Goal: Information Seeking & Learning: Learn about a topic

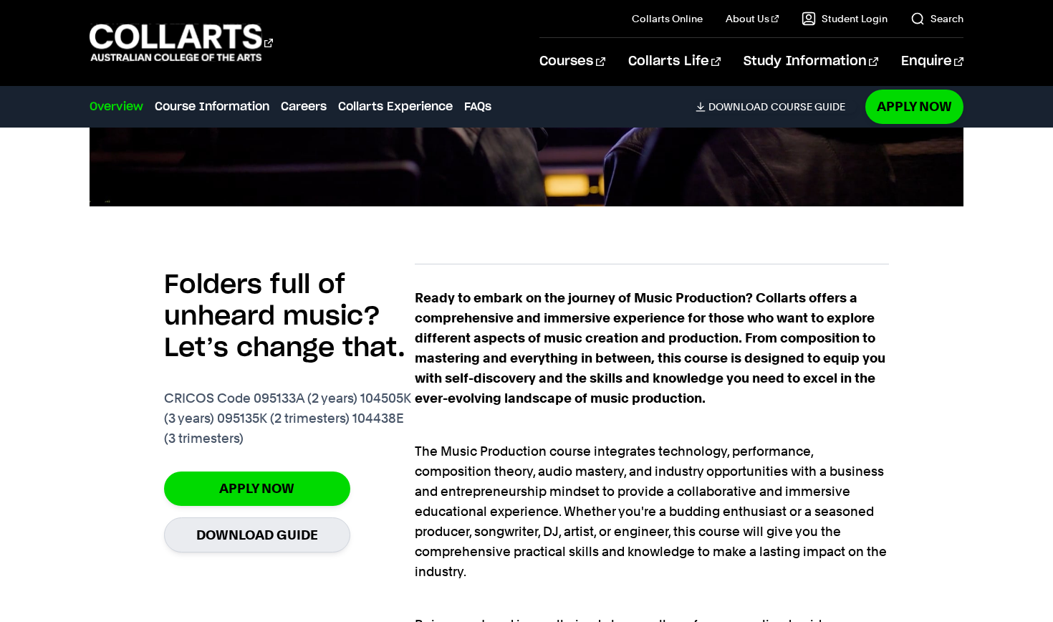
scroll to position [726, 0]
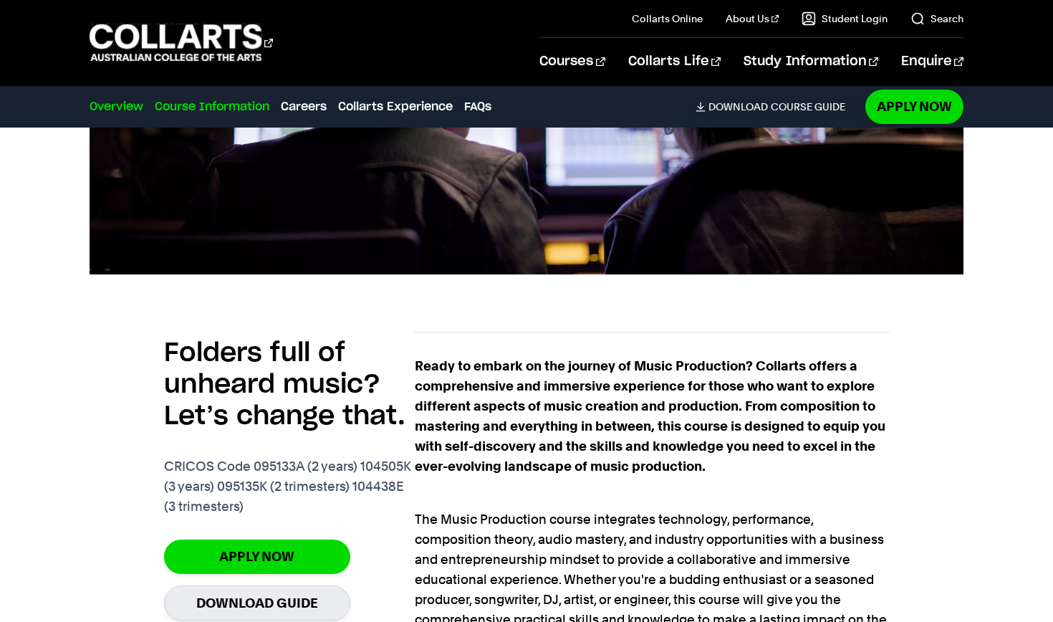
click at [229, 107] on link "Course Information" at bounding box center [212, 106] width 115 height 17
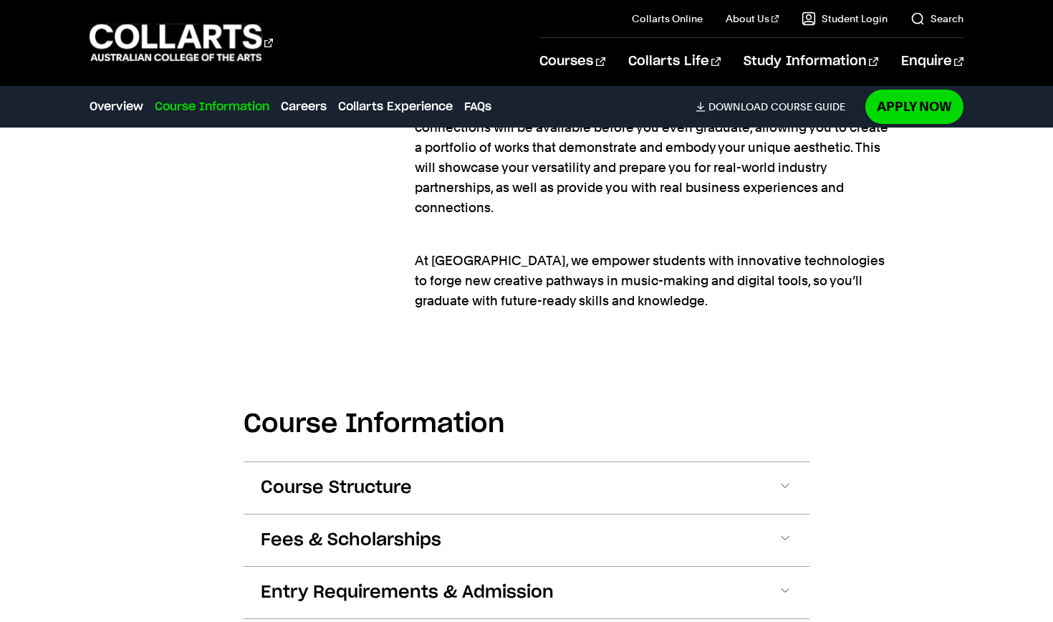
scroll to position [1779, 0]
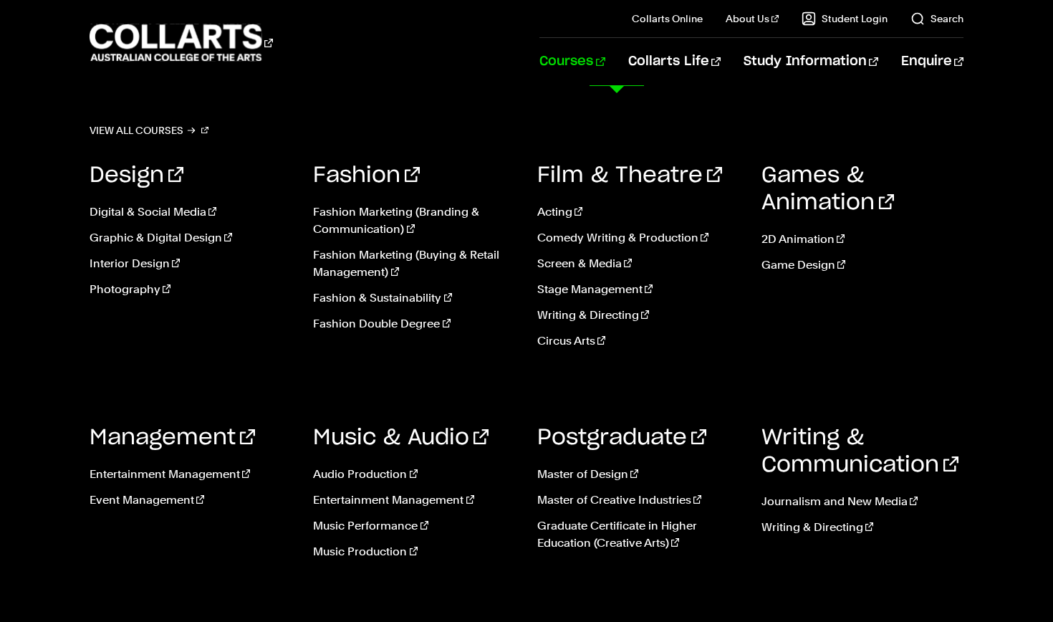
click at [605, 72] on link "Courses" at bounding box center [572, 61] width 65 height 47
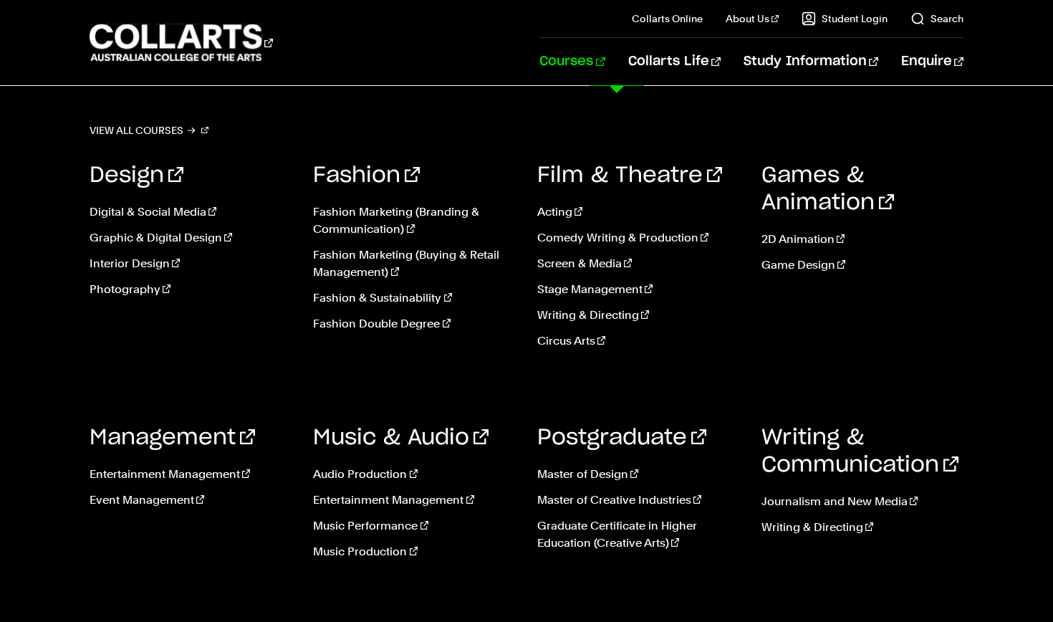
scroll to position [52, 0]
click at [364, 544] on link "Music Production" at bounding box center [414, 551] width 203 height 17
click at [364, 550] on link "Music Production" at bounding box center [414, 551] width 203 height 17
click at [392, 550] on link "Music Production" at bounding box center [414, 551] width 203 height 17
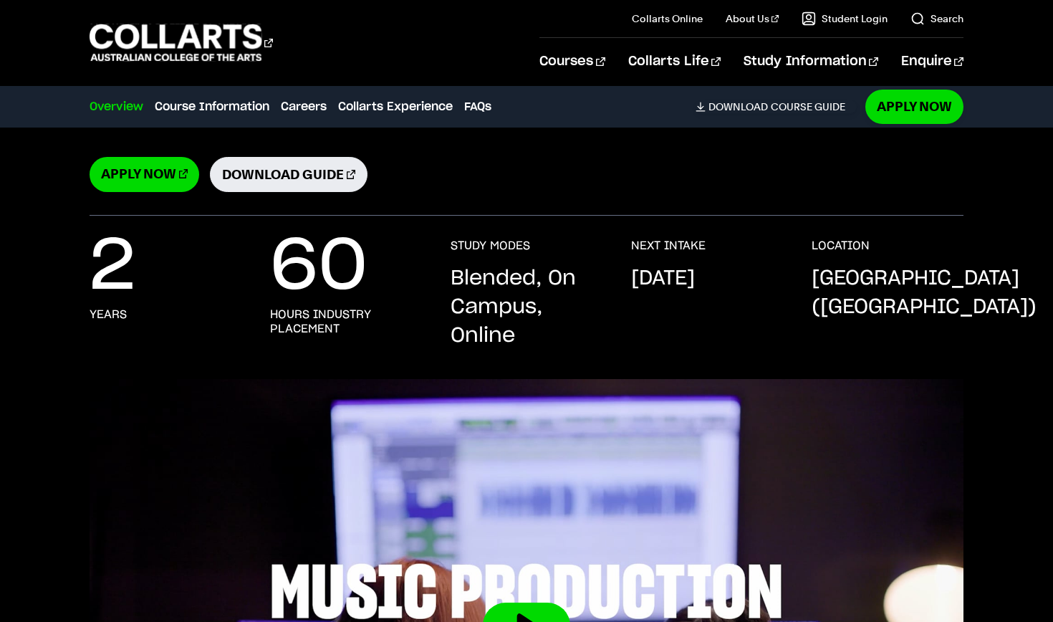
scroll to position [199, 0]
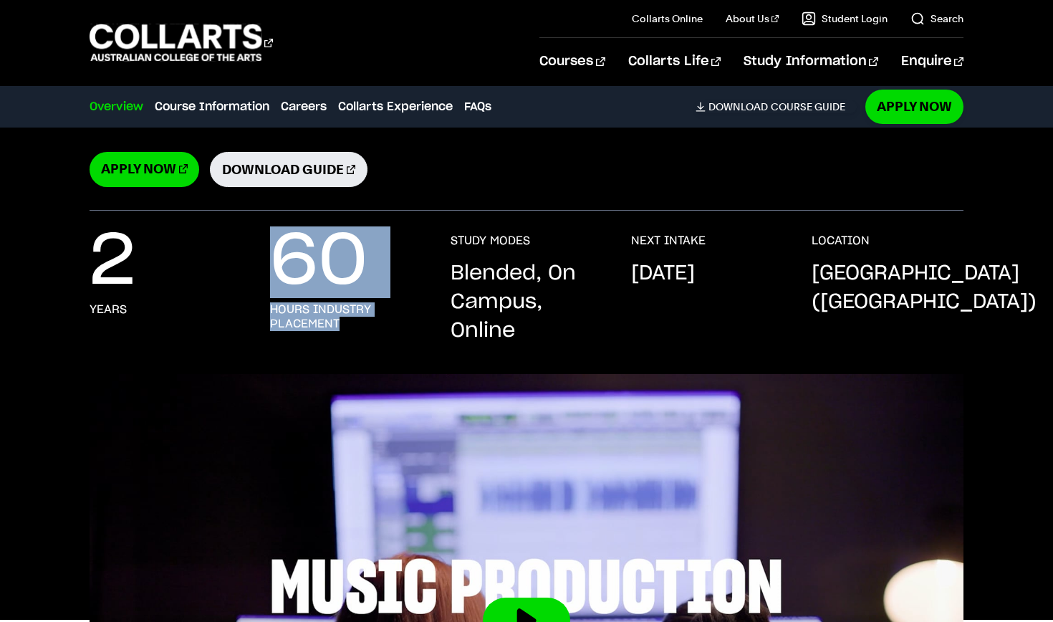
drag, startPoint x: 369, startPoint y: 329, endPoint x: 276, endPoint y: 269, distance: 110.9
click at [276, 269] on div "60 hours industry placement" at bounding box center [346, 290] width 152 height 112
click at [401, 277] on div "60 hours industry placement" at bounding box center [346, 290] width 152 height 112
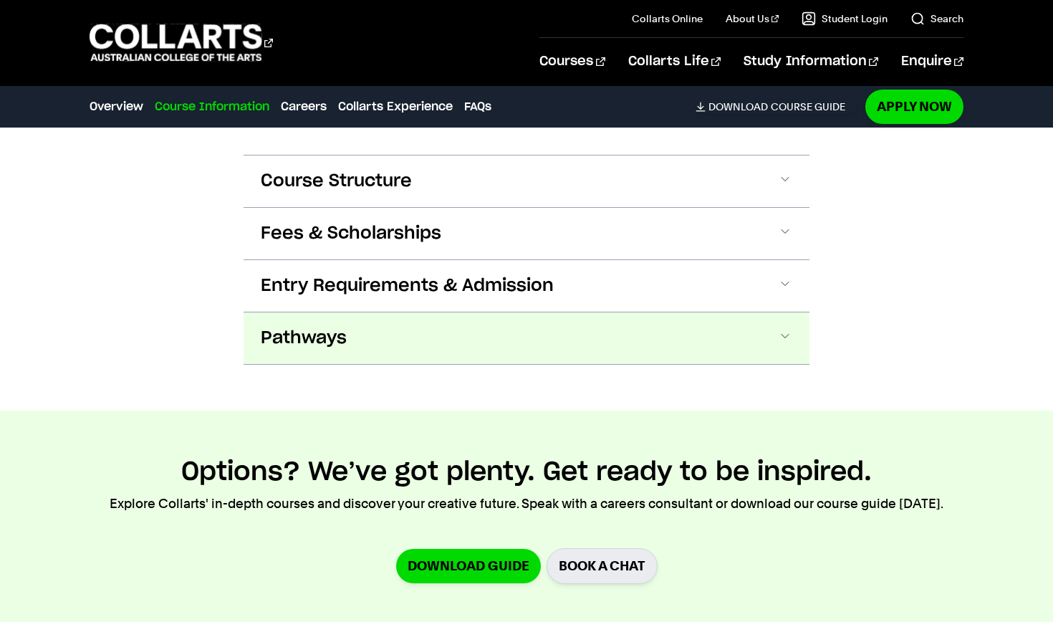
scroll to position [1893, 0]
